Goal: Navigation & Orientation: Find specific page/section

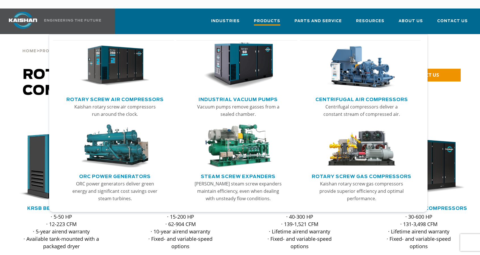
click at [277, 18] on span "Products" at bounding box center [267, 22] width 26 height 8
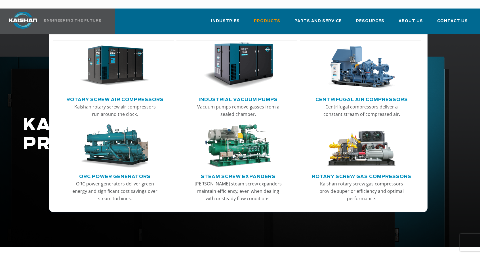
click at [120, 64] on img "Main menu" at bounding box center [115, 65] width 70 height 47
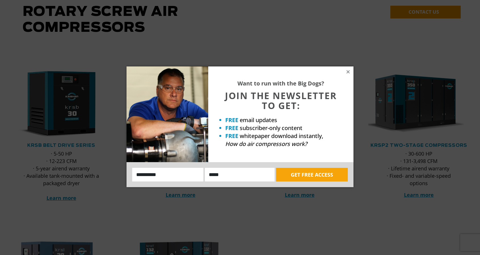
scroll to position [85, 0]
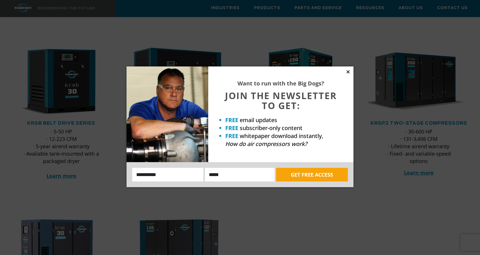
click at [350, 71] on icon at bounding box center [348, 71] width 5 height 5
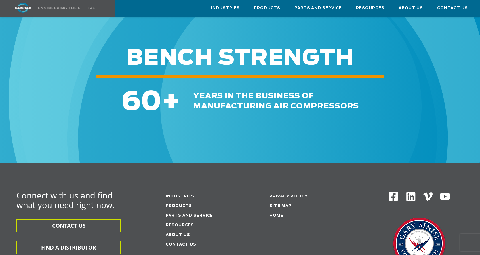
scroll to position [823, 0]
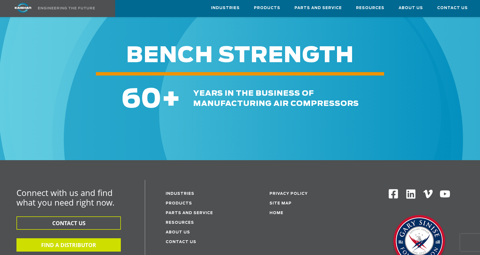
click at [67, 238] on button "FIND A DISTRIBUTOR" at bounding box center [68, 244] width 104 height 13
